Goal: Navigation & Orientation: Find specific page/section

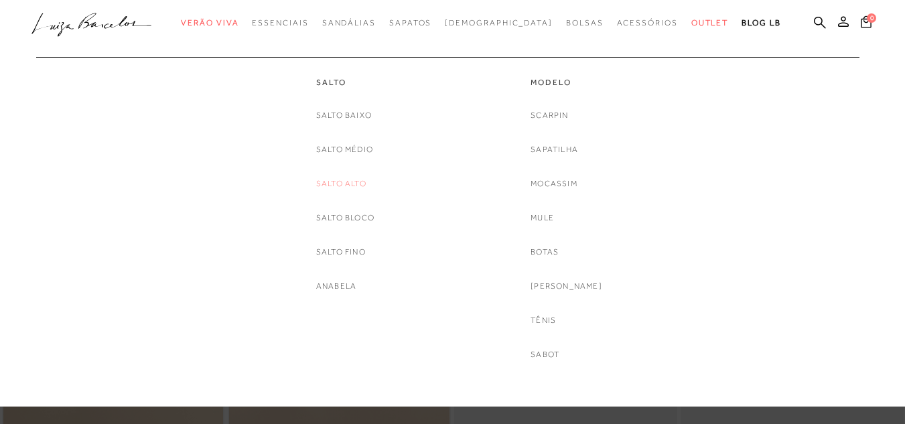
click at [350, 182] on link "Salto Alto" at bounding box center [341, 184] width 50 height 14
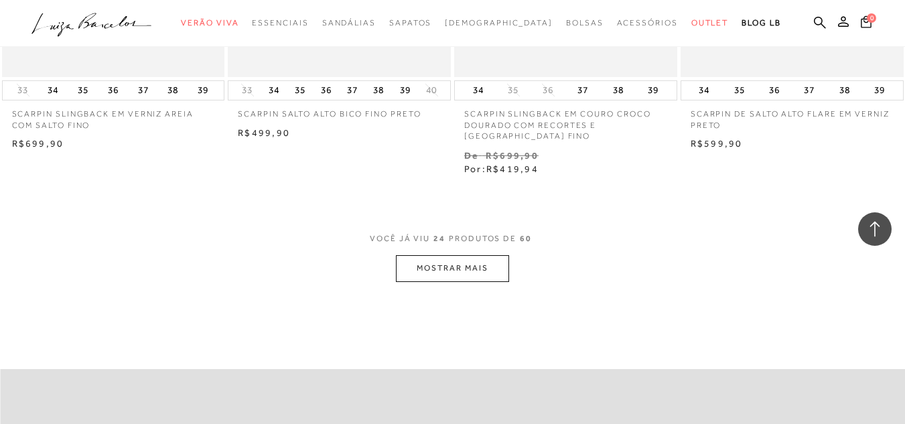
scroll to position [2486, 0]
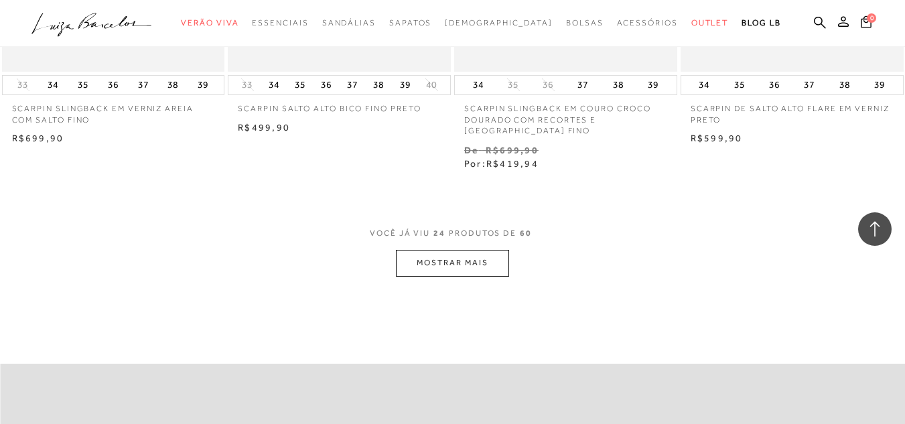
click at [482, 271] on button "MOSTRAR MAIS" at bounding box center [452, 263] width 113 height 26
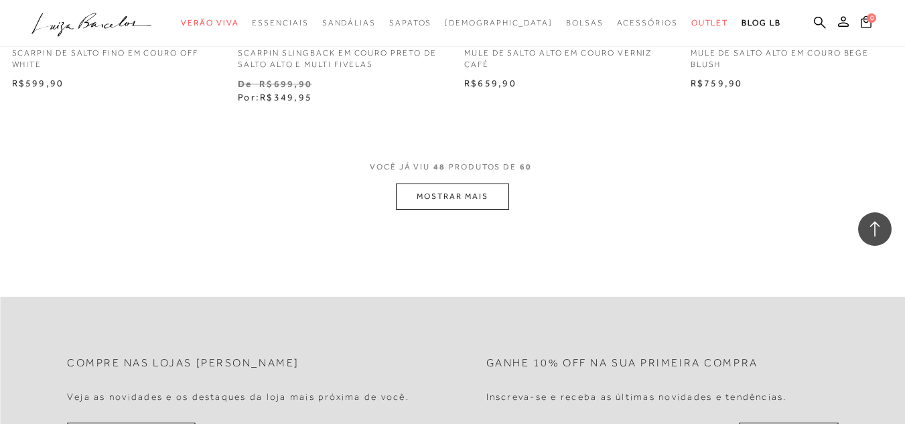
scroll to position [5077, 0]
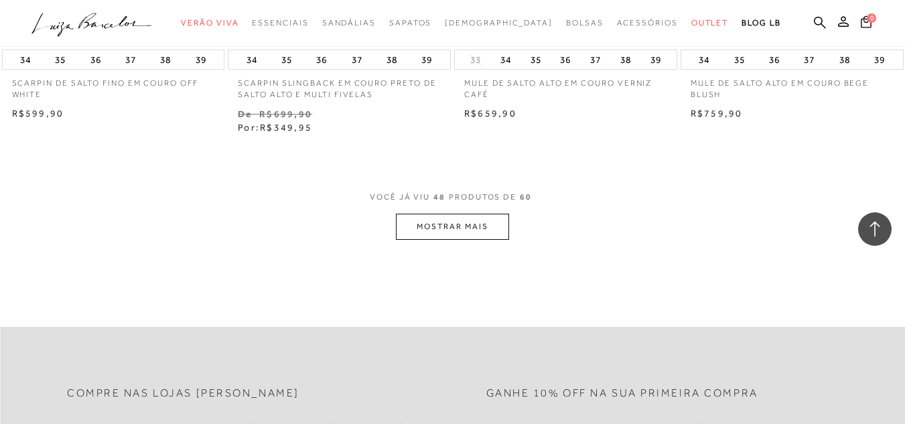
click at [461, 236] on button "MOSTRAR MAIS" at bounding box center [452, 227] width 113 height 26
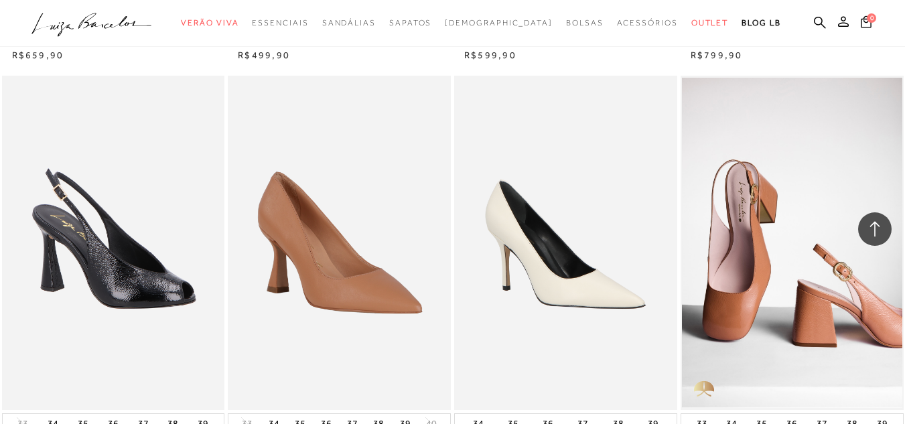
scroll to position [2085, 0]
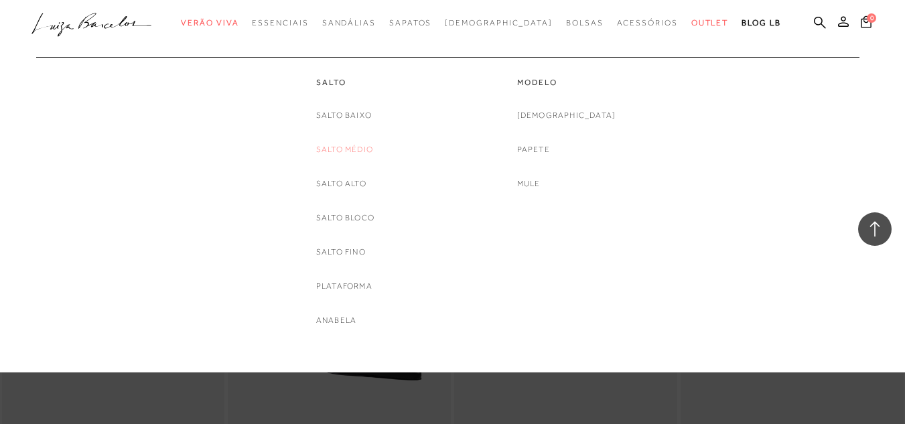
click at [355, 145] on link "Salto Médio" at bounding box center [344, 150] width 57 height 14
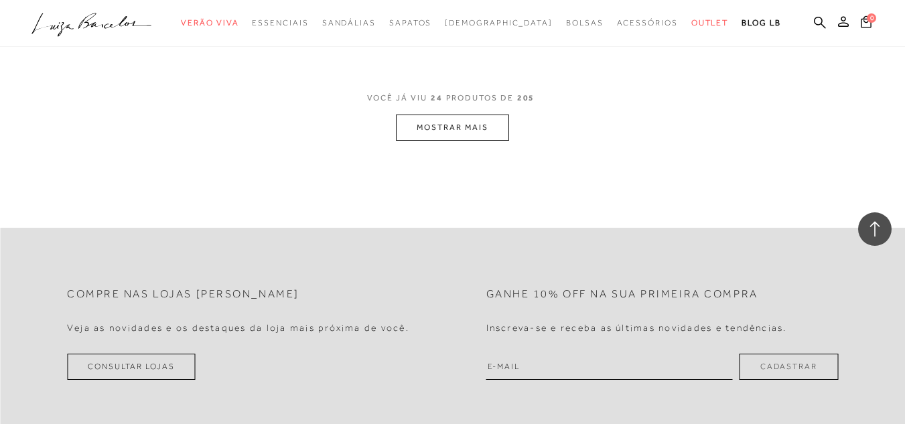
scroll to position [2624, 0]
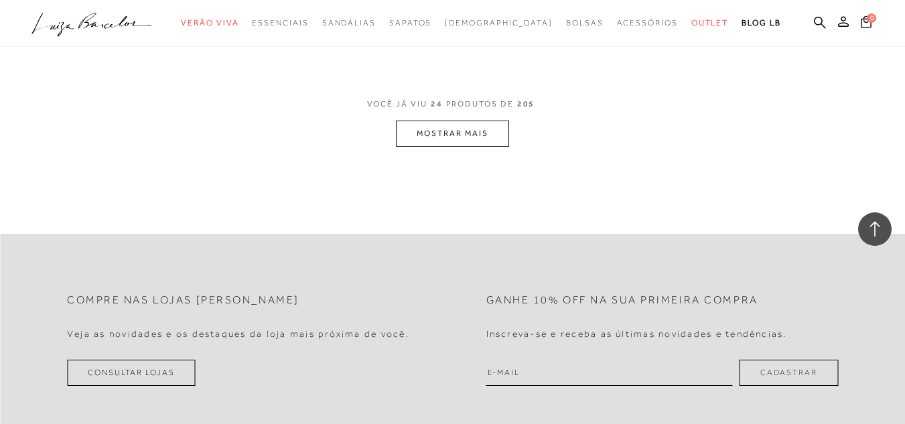
click at [443, 127] on button "MOSTRAR MAIS" at bounding box center [452, 134] width 113 height 26
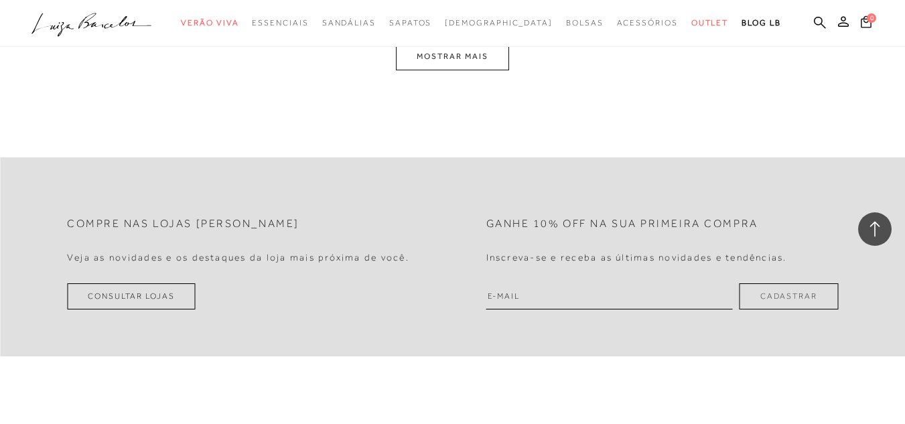
scroll to position [5074, 0]
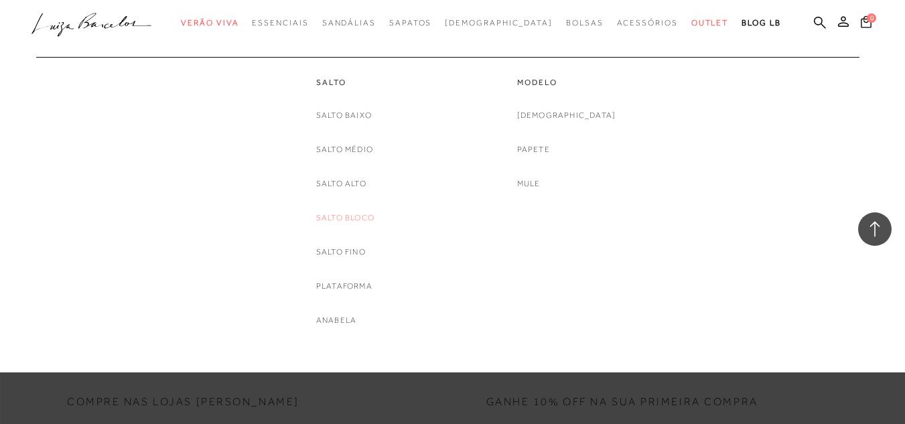
click at [323, 216] on link "Salto Bloco" at bounding box center [345, 218] width 58 height 14
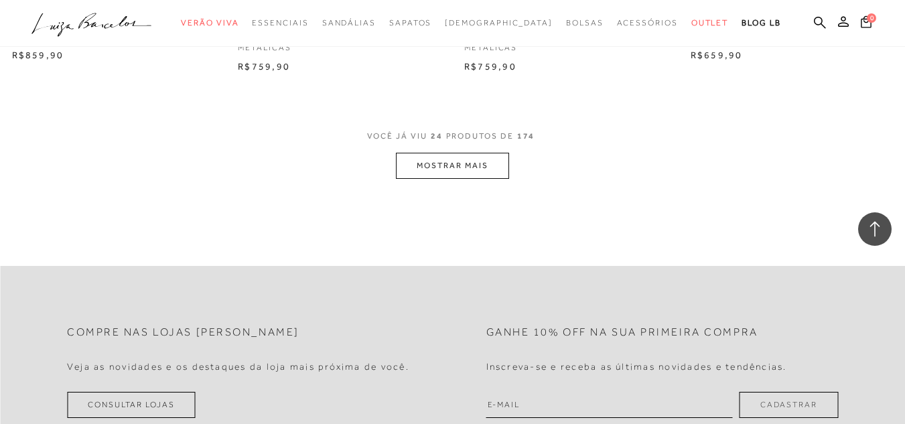
scroll to position [2586, 0]
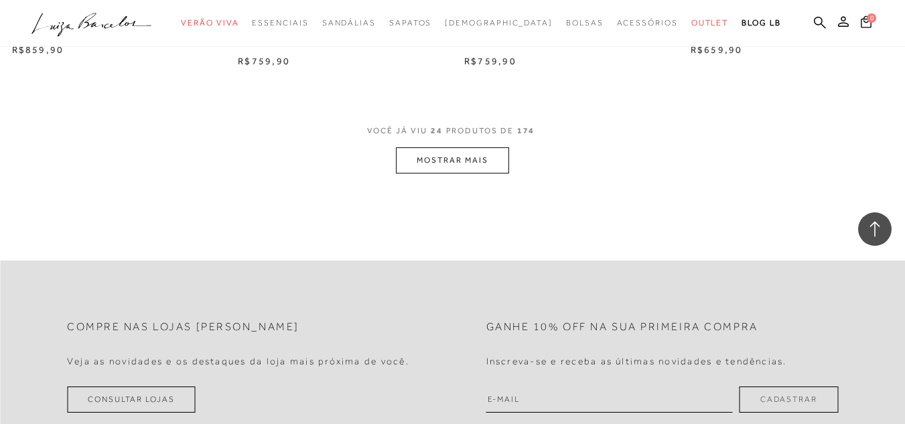
click at [447, 154] on button "MOSTRAR MAIS" at bounding box center [452, 160] width 113 height 26
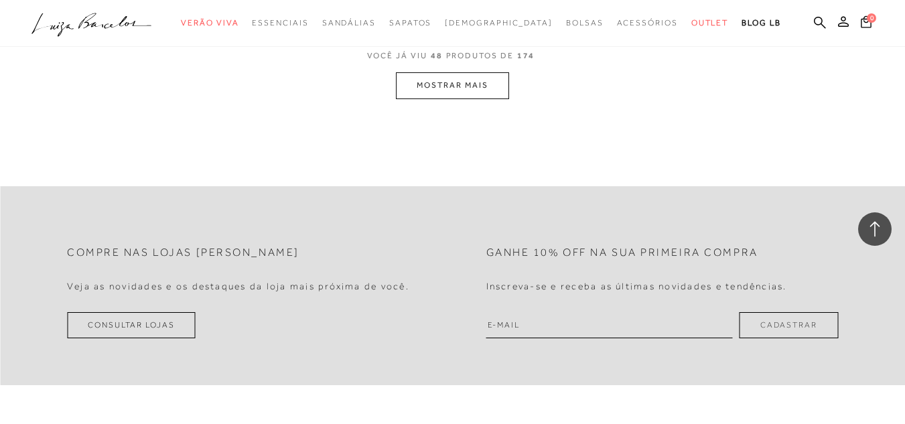
scroll to position [5194, 0]
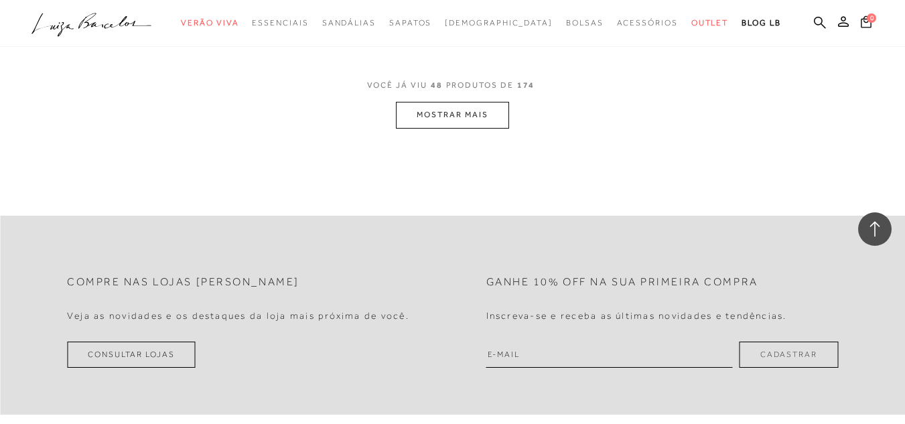
click at [444, 102] on button "MOSTRAR MAIS" at bounding box center [452, 115] width 113 height 26
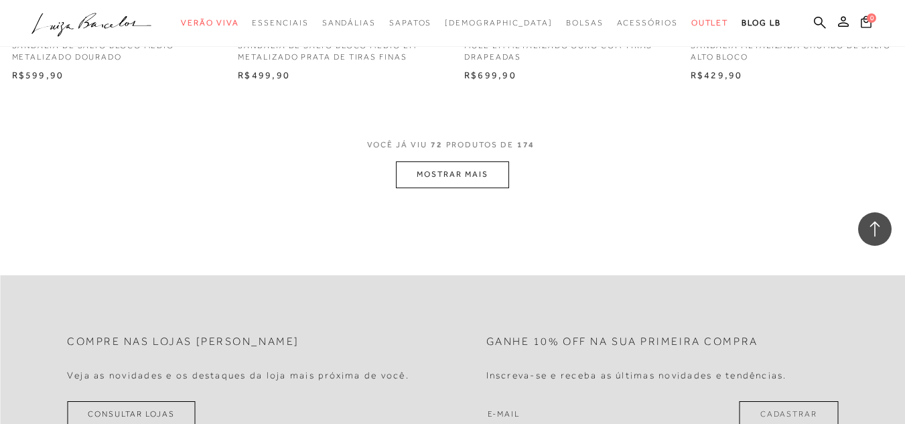
scroll to position [7685, 0]
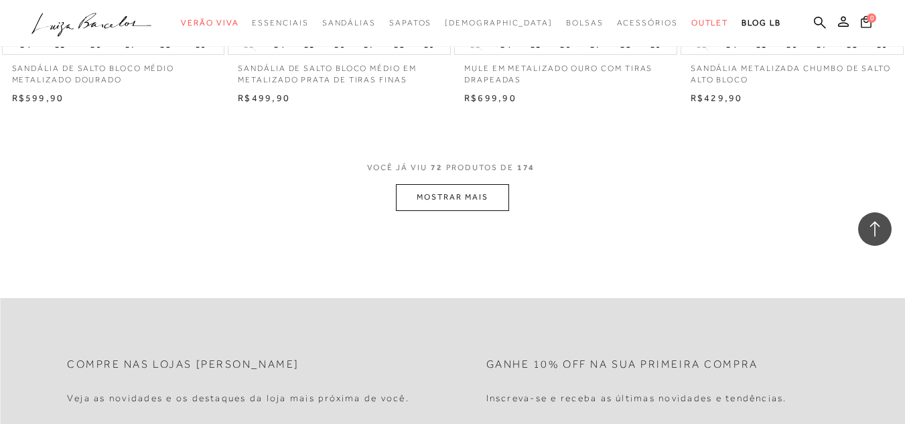
click at [458, 184] on button "MOSTRAR MAIS" at bounding box center [452, 197] width 113 height 26
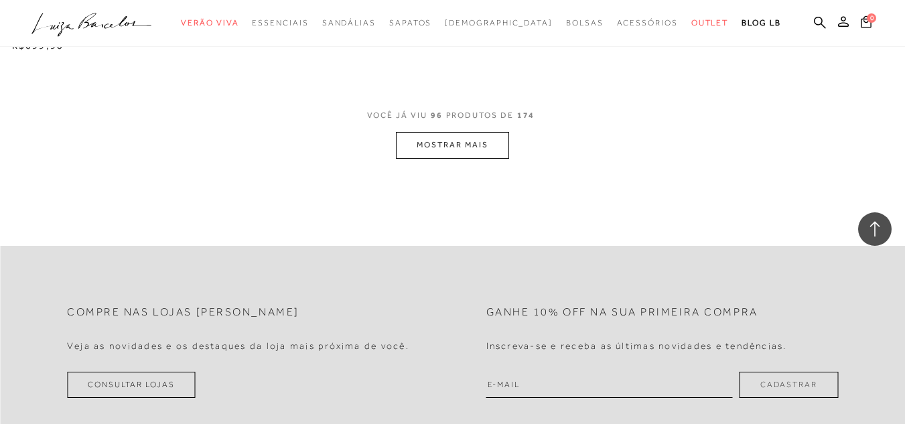
scroll to position [10338, 0]
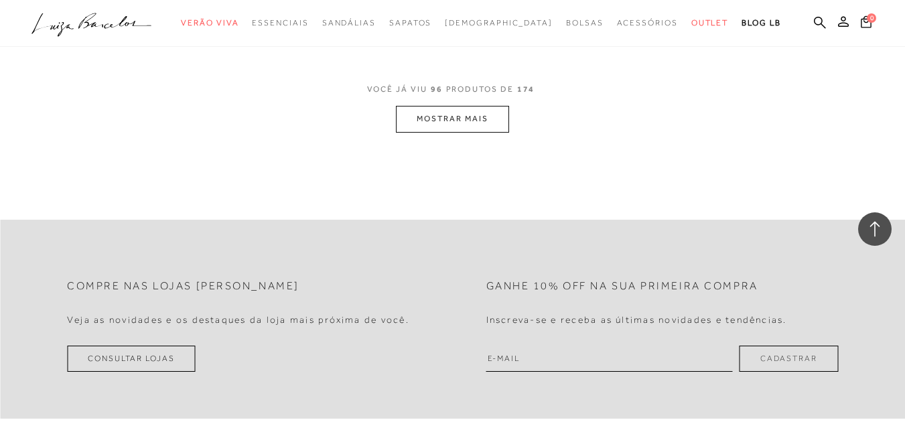
click at [456, 114] on button "MOSTRAR MAIS" at bounding box center [452, 119] width 113 height 26
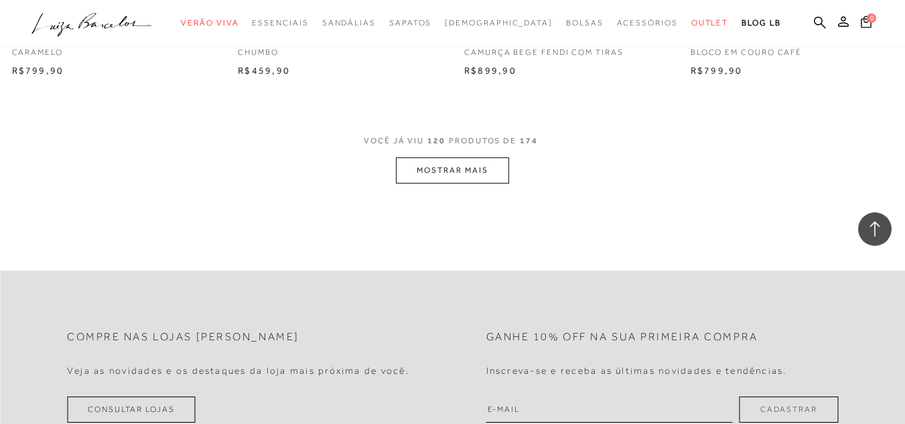
scroll to position [12876, 0]
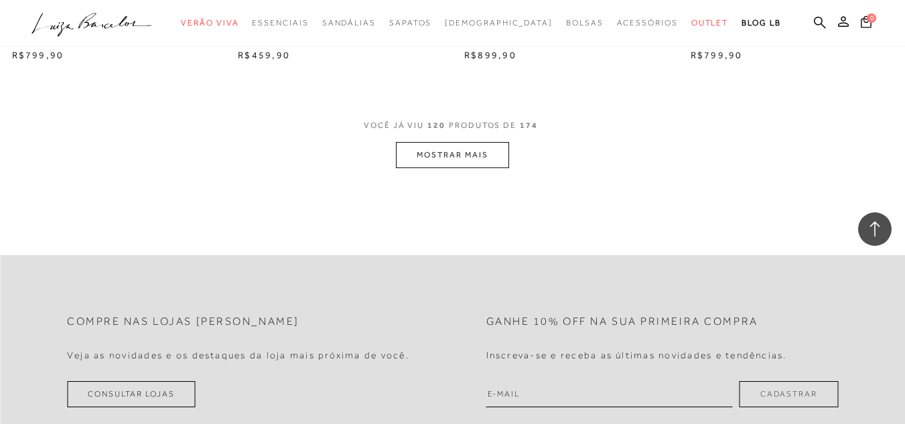
click at [437, 143] on button "MOSTRAR MAIS" at bounding box center [452, 155] width 113 height 26
